Goal: Task Accomplishment & Management: Use online tool/utility

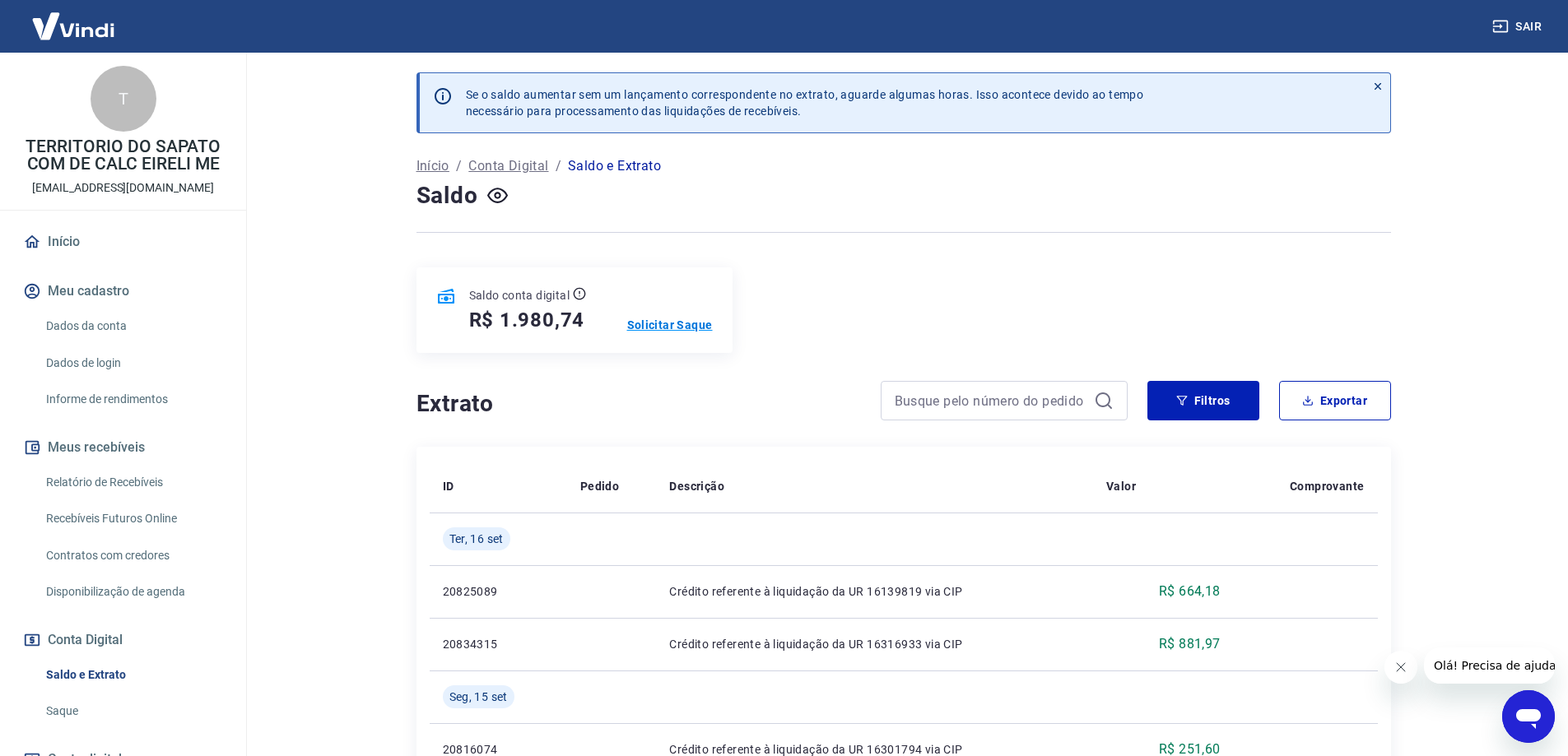
click at [665, 331] on p "Solicitar Saque" at bounding box center [670, 325] width 85 height 16
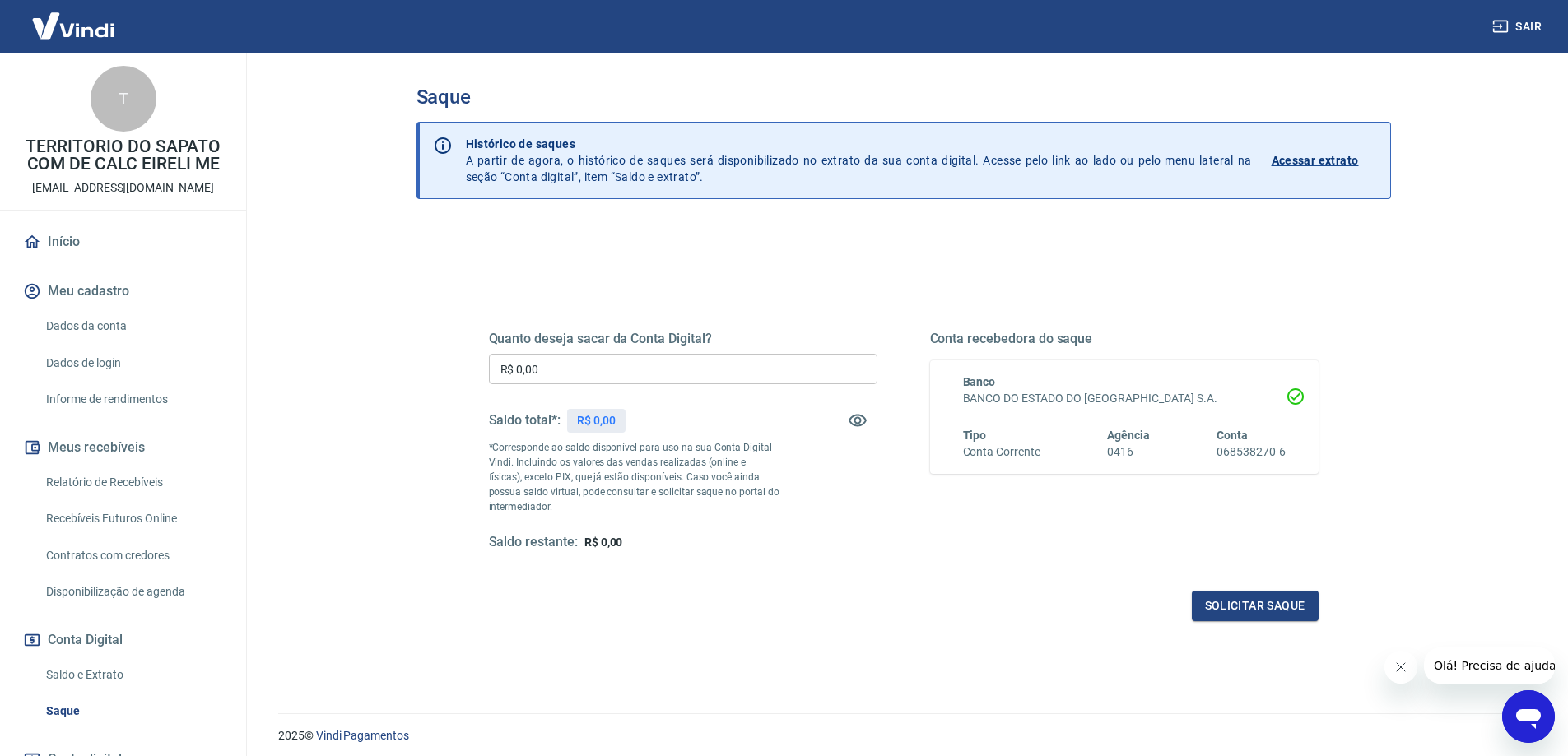
click at [651, 372] on input "R$ 0,00" at bounding box center [683, 369] width 388 height 30
type input "R$ 1.980,74"
click at [1248, 601] on button "Solicitar saque" at bounding box center [1255, 606] width 127 height 30
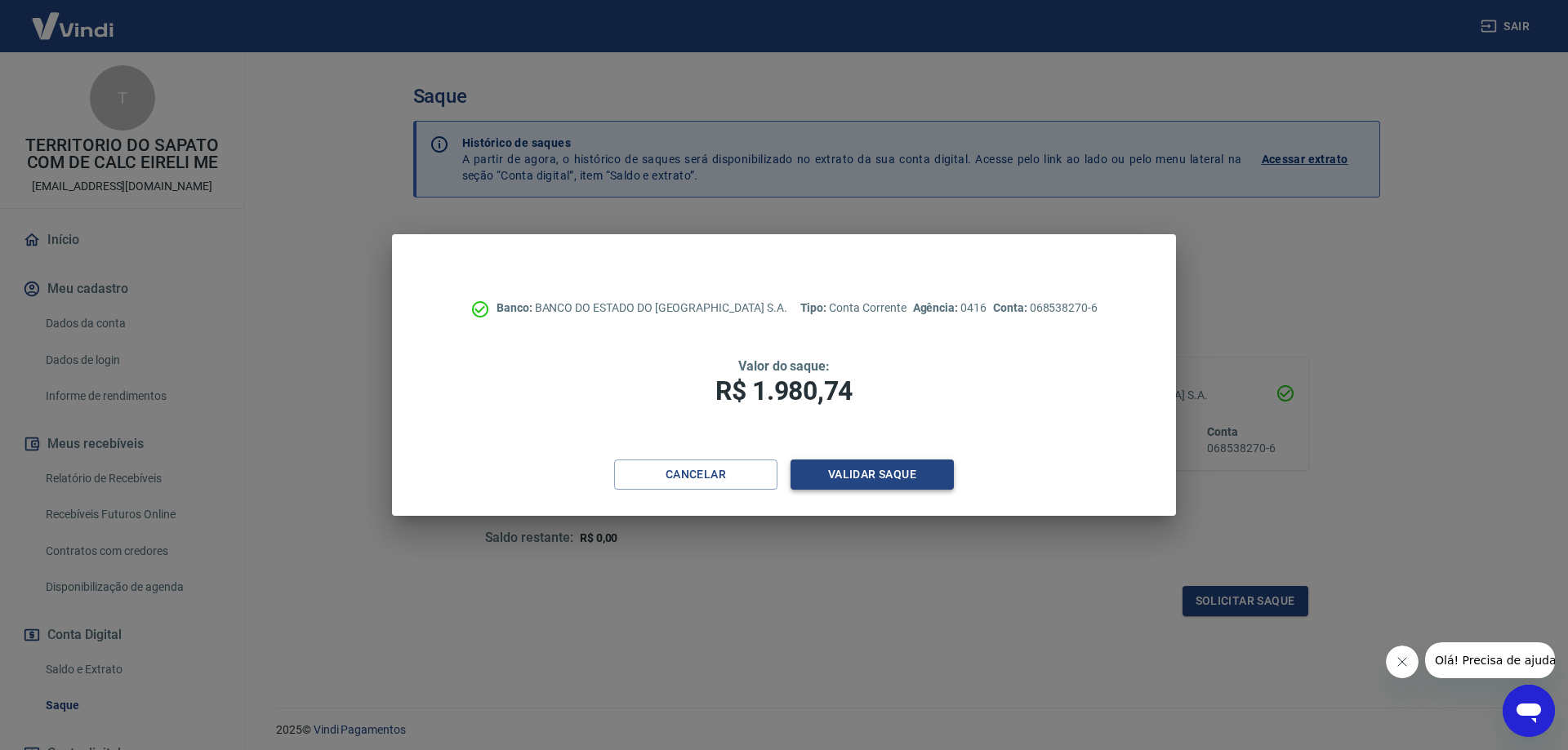
click at [873, 480] on button "Validar saque" at bounding box center [872, 475] width 164 height 30
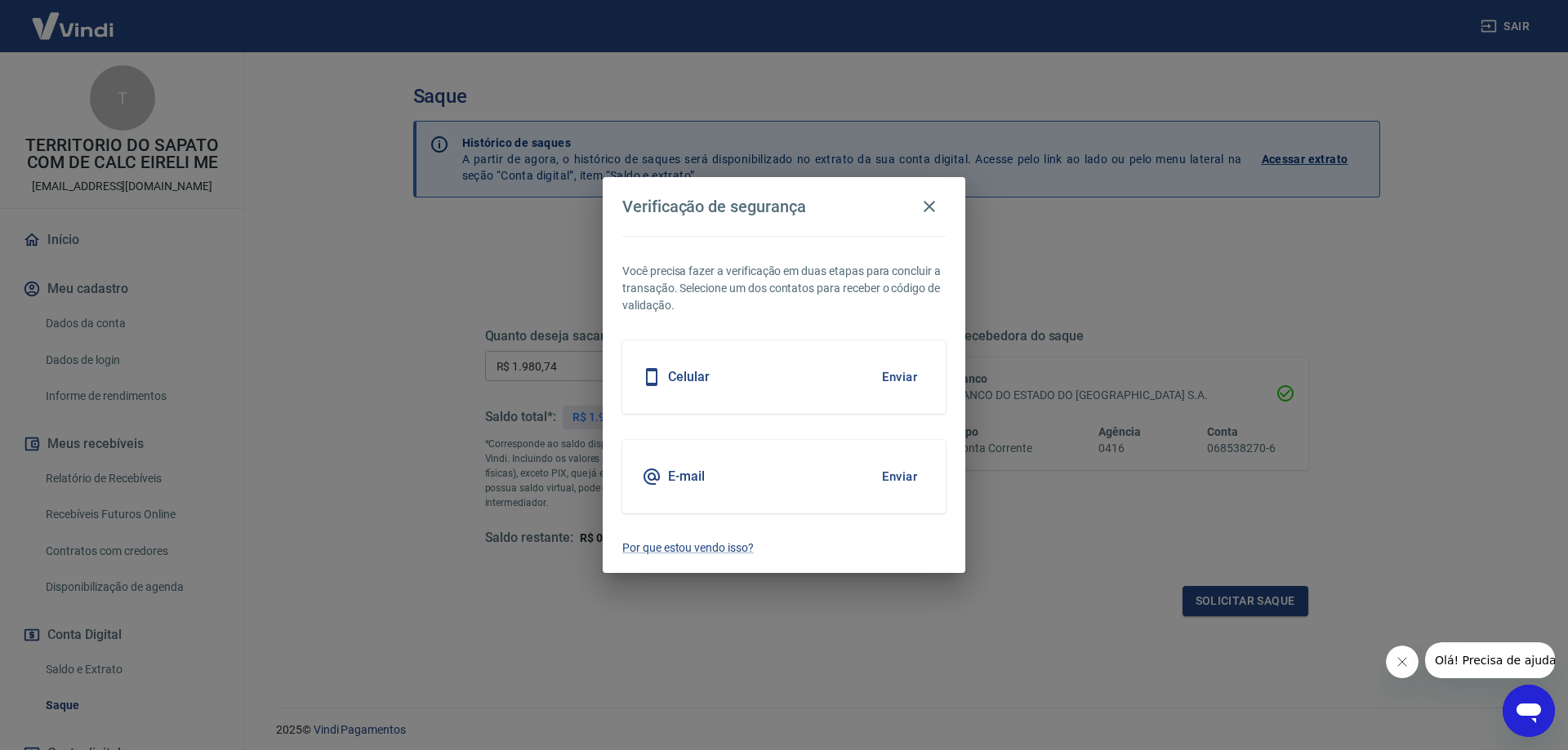
click at [879, 381] on button "Enviar" at bounding box center [899, 377] width 53 height 34
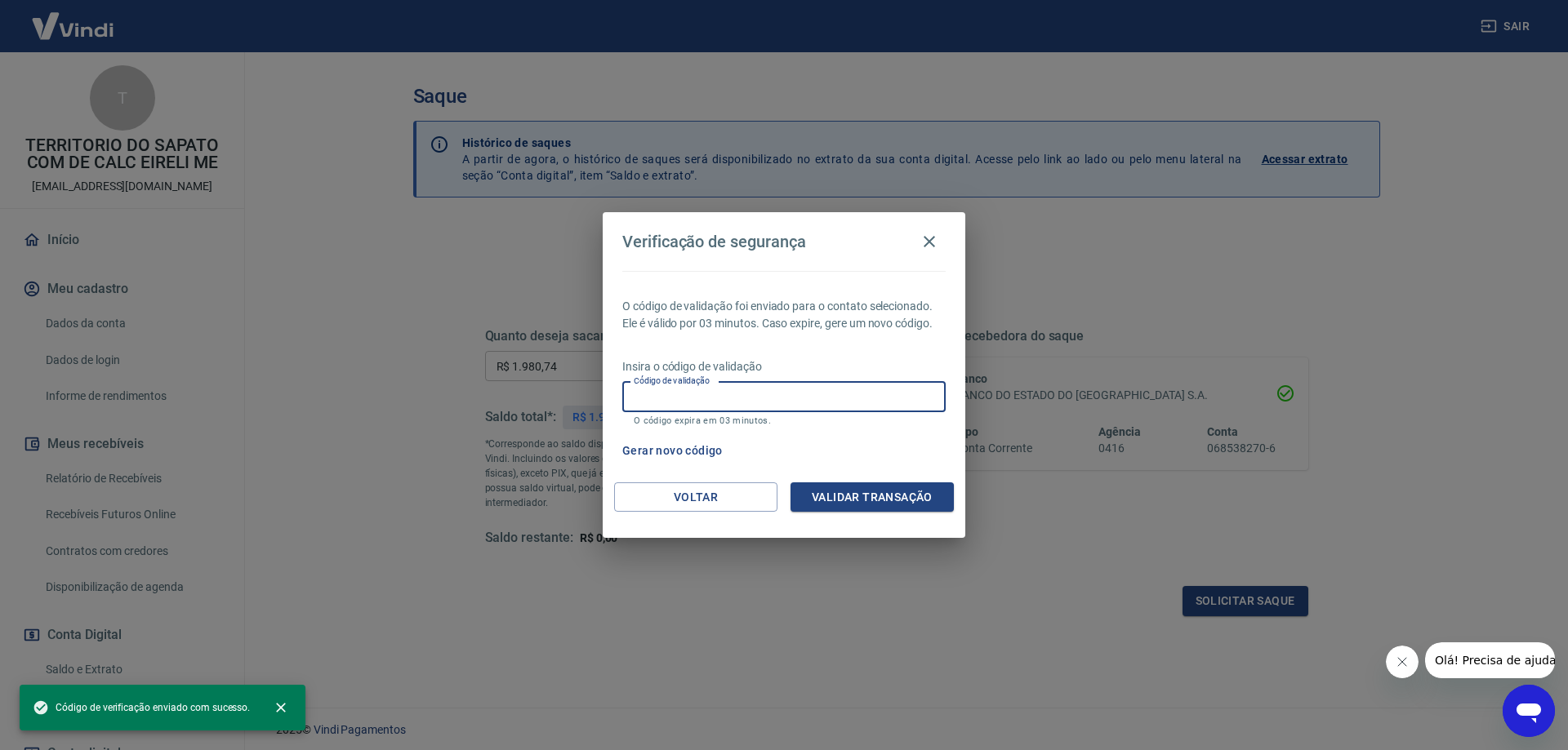
click at [753, 408] on input "Código de validação" at bounding box center [784, 397] width 323 height 30
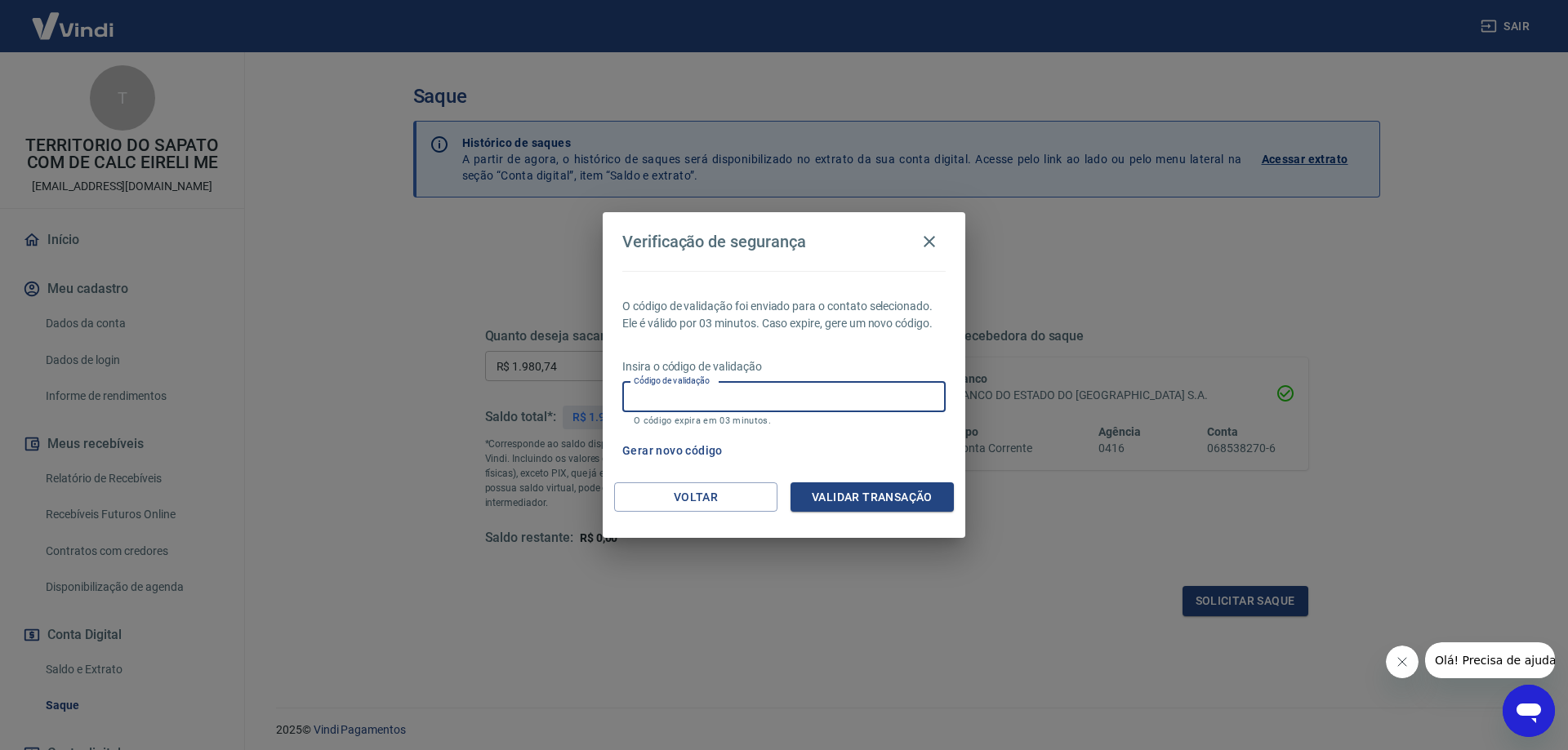
click at [723, 393] on input "Código de validação" at bounding box center [784, 397] width 323 height 30
click at [692, 399] on input "Código de validação" at bounding box center [784, 397] width 323 height 30
click at [882, 458] on div "Gerar novo código" at bounding box center [780, 451] width 330 height 30
click at [677, 448] on button "Gerar novo código" at bounding box center [672, 451] width 113 height 30
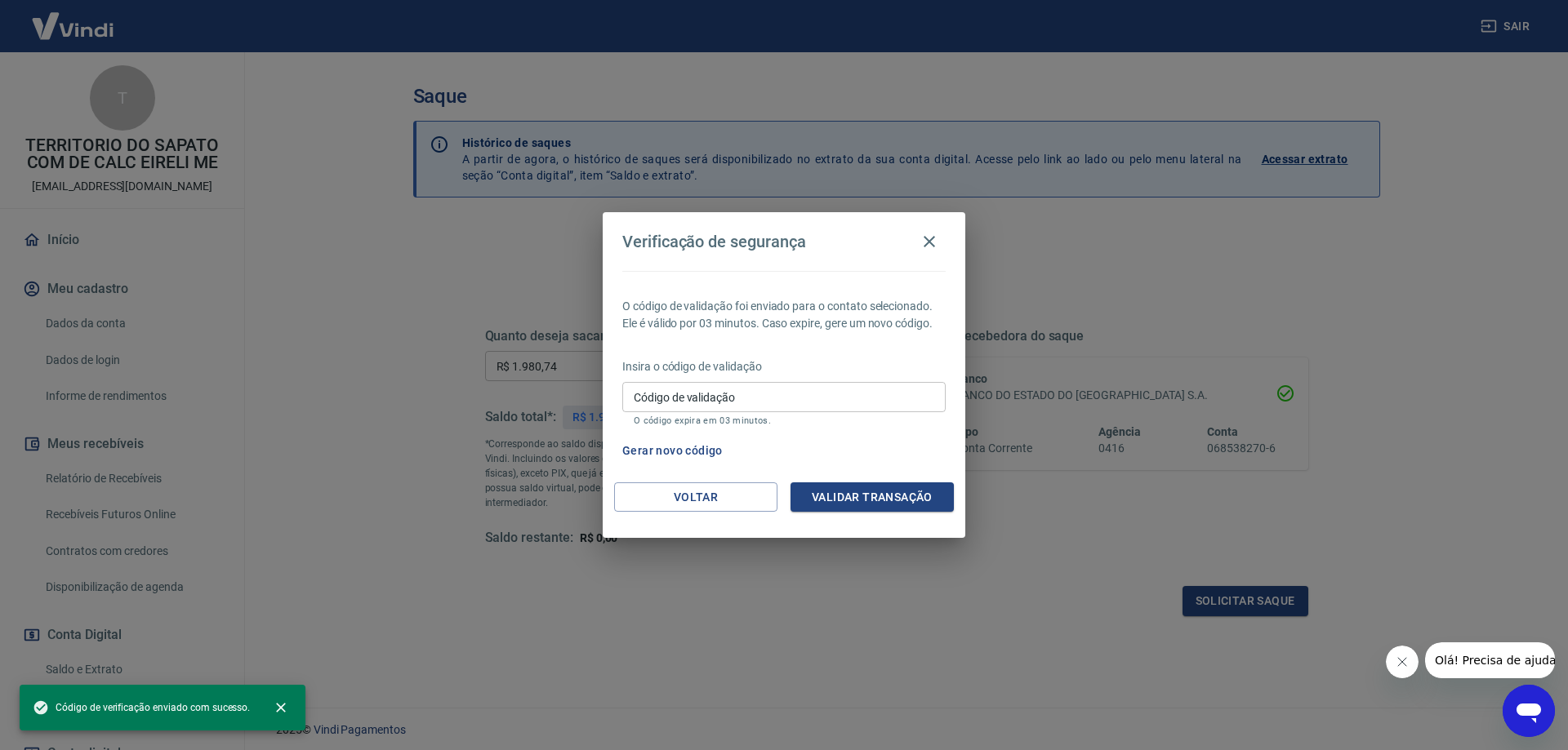
click at [181, 701] on span "Código de verificação enviado com sucesso." at bounding box center [141, 707] width 217 height 16
